Goal: Check status: Check status

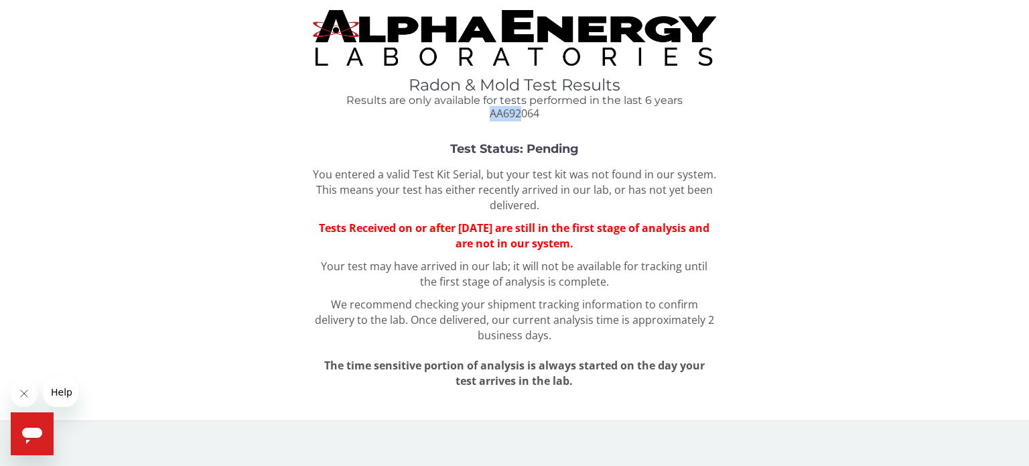
drag, startPoint x: 488, startPoint y: 113, endPoint x: 518, endPoint y: 115, distance: 30.2
click at [518, 115] on div "Radon & Mold Test Results Results are only available for tests performed in the…" at bounding box center [514, 98] width 403 height 45
click at [539, 115] on span "AA692064" at bounding box center [515, 113] width 50 height 15
drag, startPoint x: 539, startPoint y: 115, endPoint x: 506, endPoint y: 113, distance: 32.2
click at [506, 113] on span "AA692064" at bounding box center [515, 113] width 50 height 15
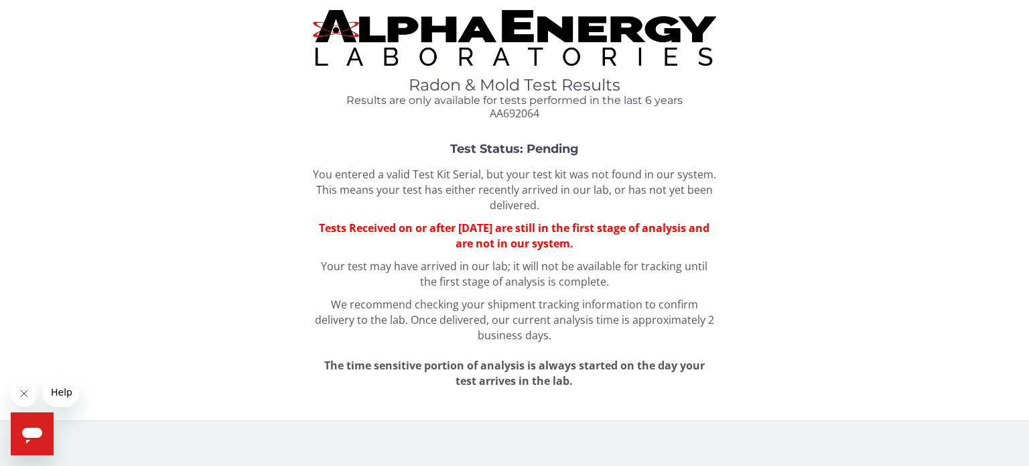
click at [477, 141] on div "Radon & Mold Test Results Results are only available for tests performed in the…" at bounding box center [514, 204] width 1009 height 389
drag, startPoint x: 490, startPoint y: 114, endPoint x: 537, endPoint y: 113, distance: 46.9
click at [537, 113] on span "AA692064" at bounding box center [515, 113] width 50 height 15
copy span "AA692064"
click at [260, 108] on div "Radon & Mold Test Results Results are only available for tests performed in the…" at bounding box center [514, 65] width 1009 height 111
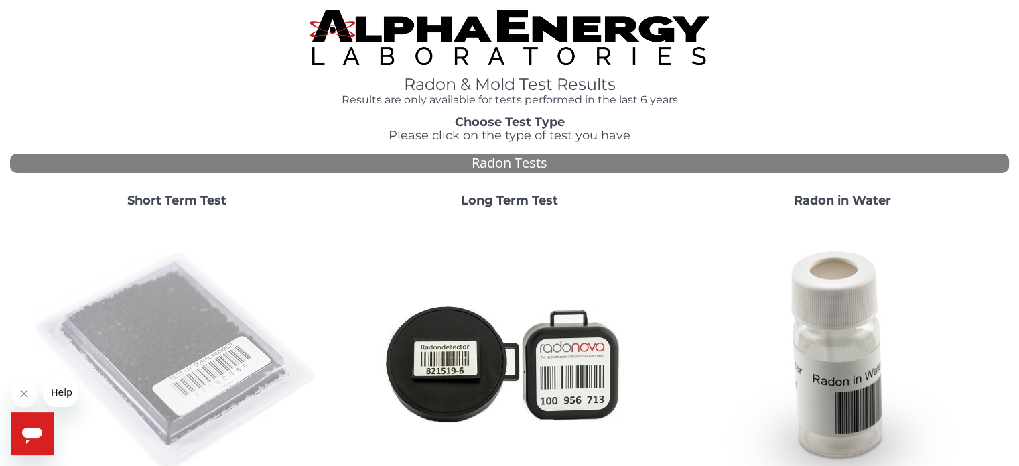
click at [140, 324] on img at bounding box center [177, 362] width 288 height 288
click at [188, 332] on img at bounding box center [177, 362] width 288 height 288
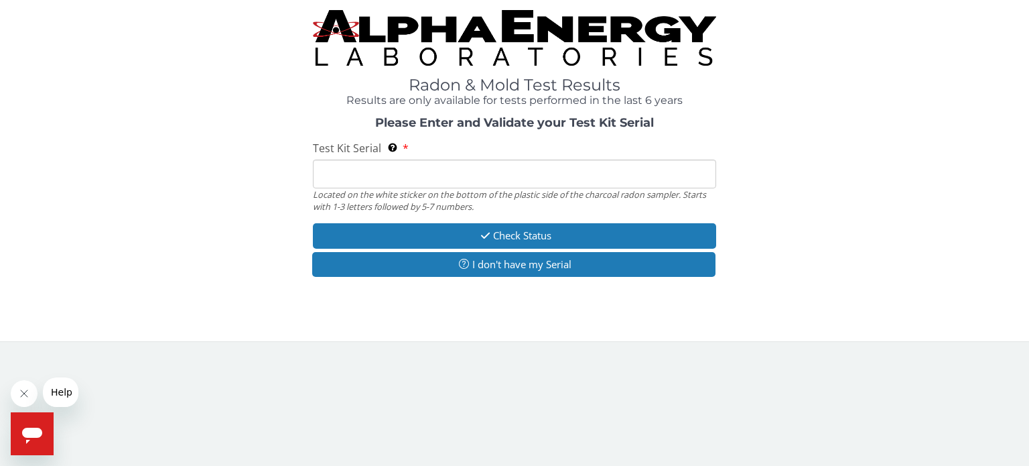
click at [332, 175] on input "Test Kit Serial Located on the white sticker on the bottom of the plastic side …" at bounding box center [514, 173] width 403 height 29
paste input "AA692064"
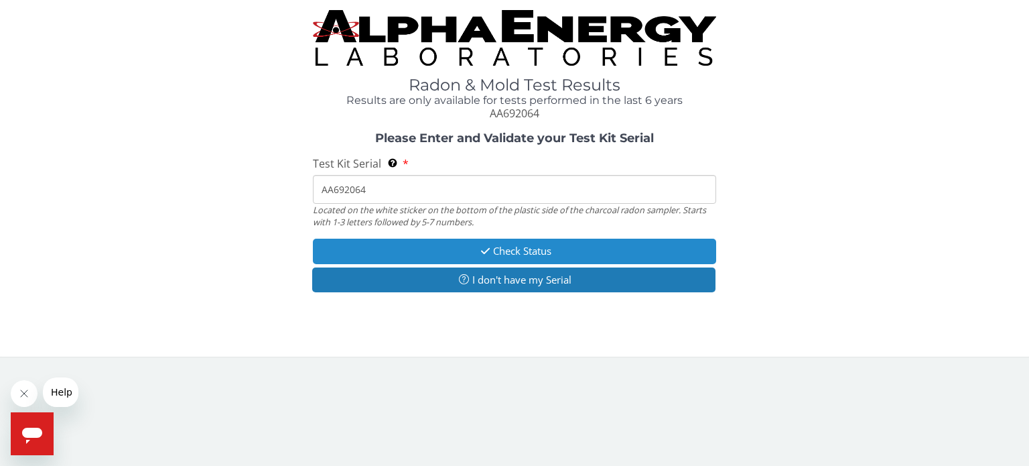
type input "AA692064"
click at [489, 248] on icon "button" at bounding box center [485, 251] width 15 height 10
